Goal: Check status

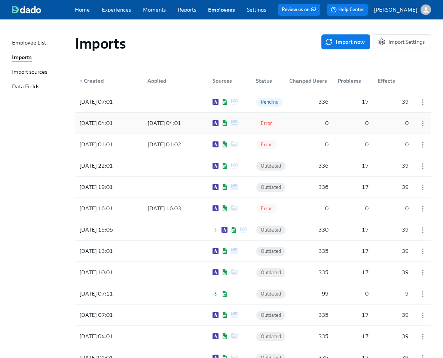
click at [263, 123] on span "Error" at bounding box center [267, 124] width 21 height 6
click at [251, 97] on div "Pending" at bounding box center [269, 101] width 36 height 15
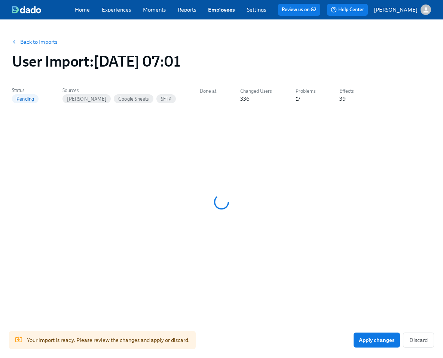
click at [56, 38] on link "Back to Imports" at bounding box center [38, 41] width 37 height 7
